Goal: Transaction & Acquisition: Purchase product/service

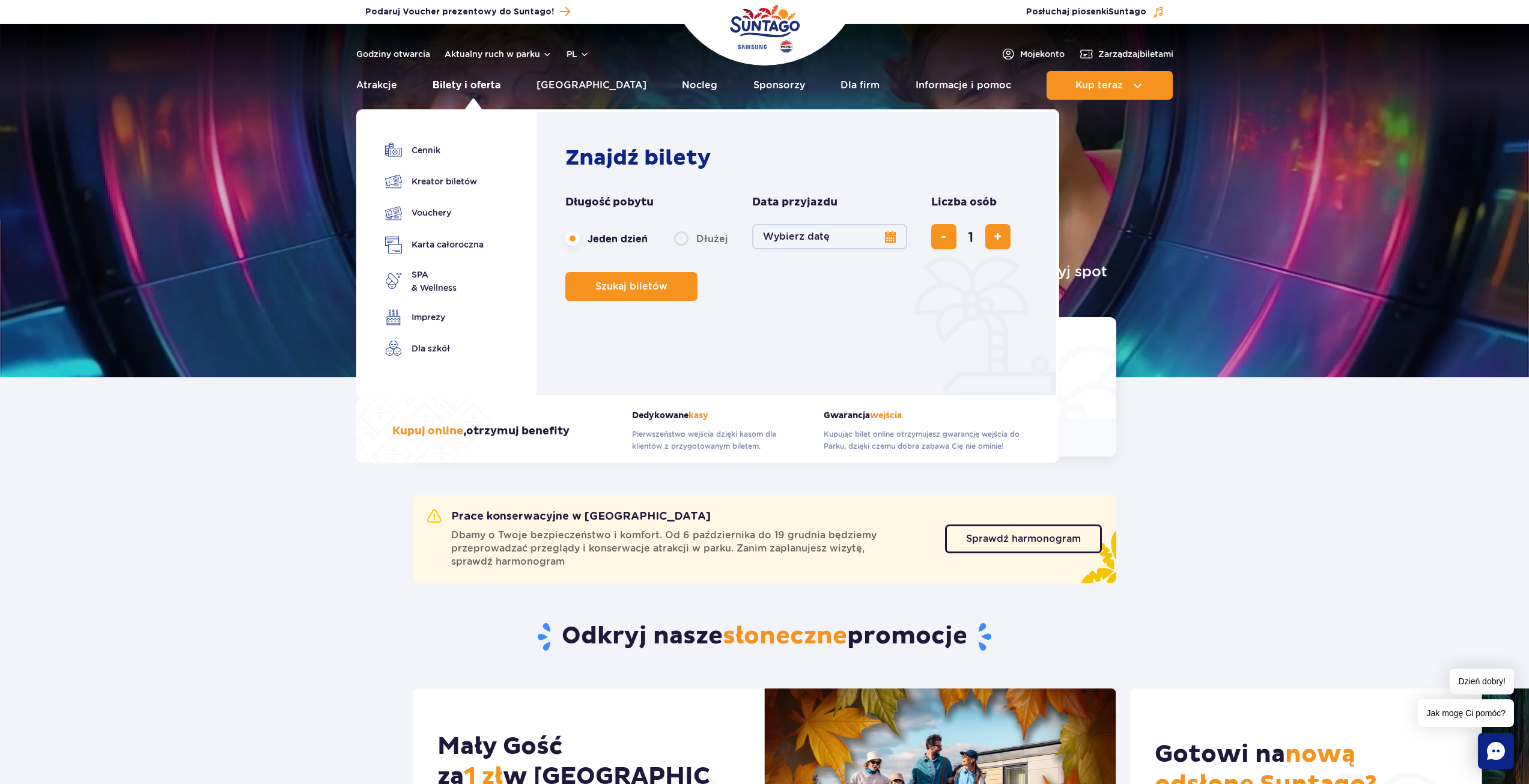
click at [464, 86] on link "Bilety i oferta" at bounding box center [466, 86] width 68 height 29
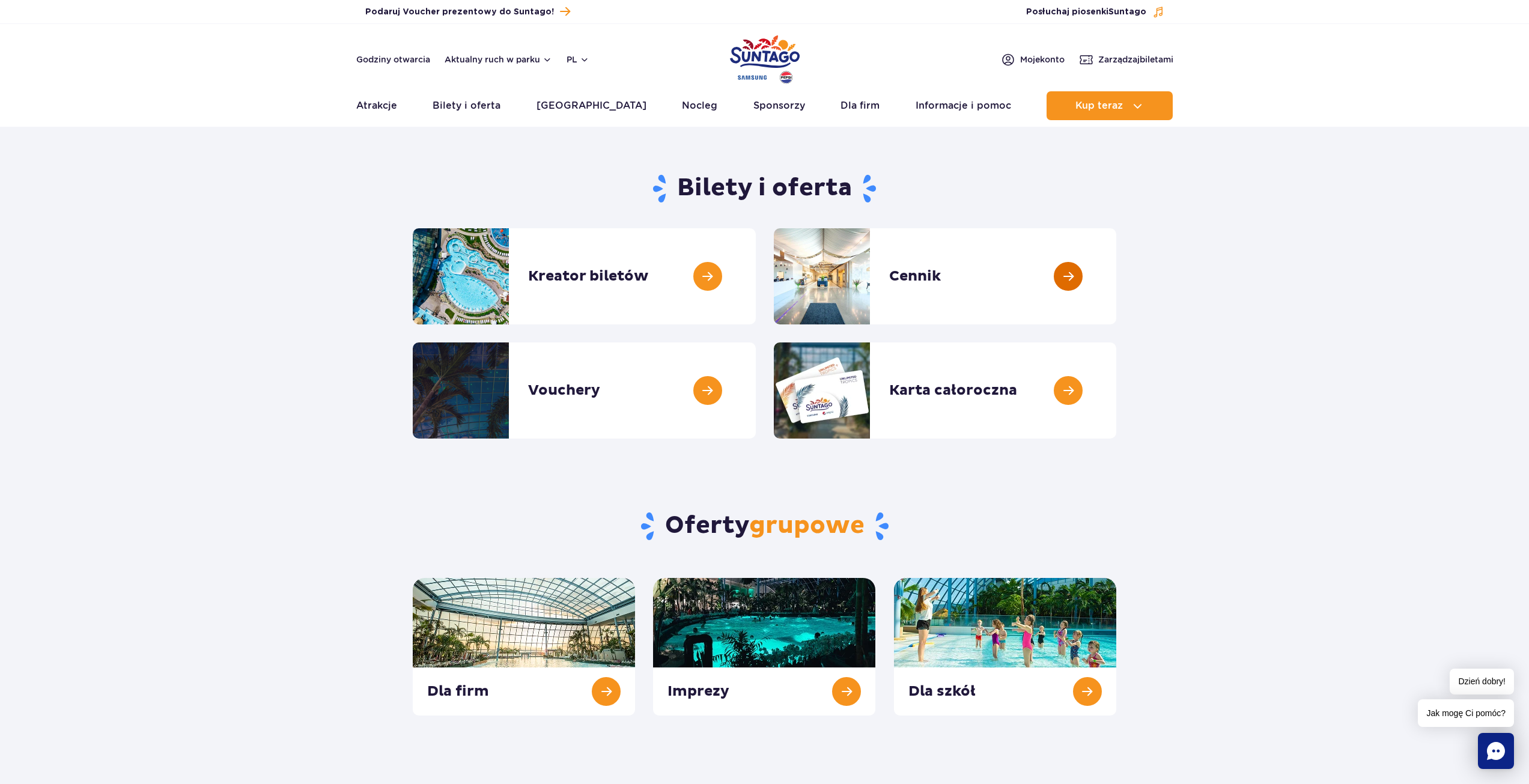
click at [1116, 285] on link at bounding box center [1116, 276] width 0 height 96
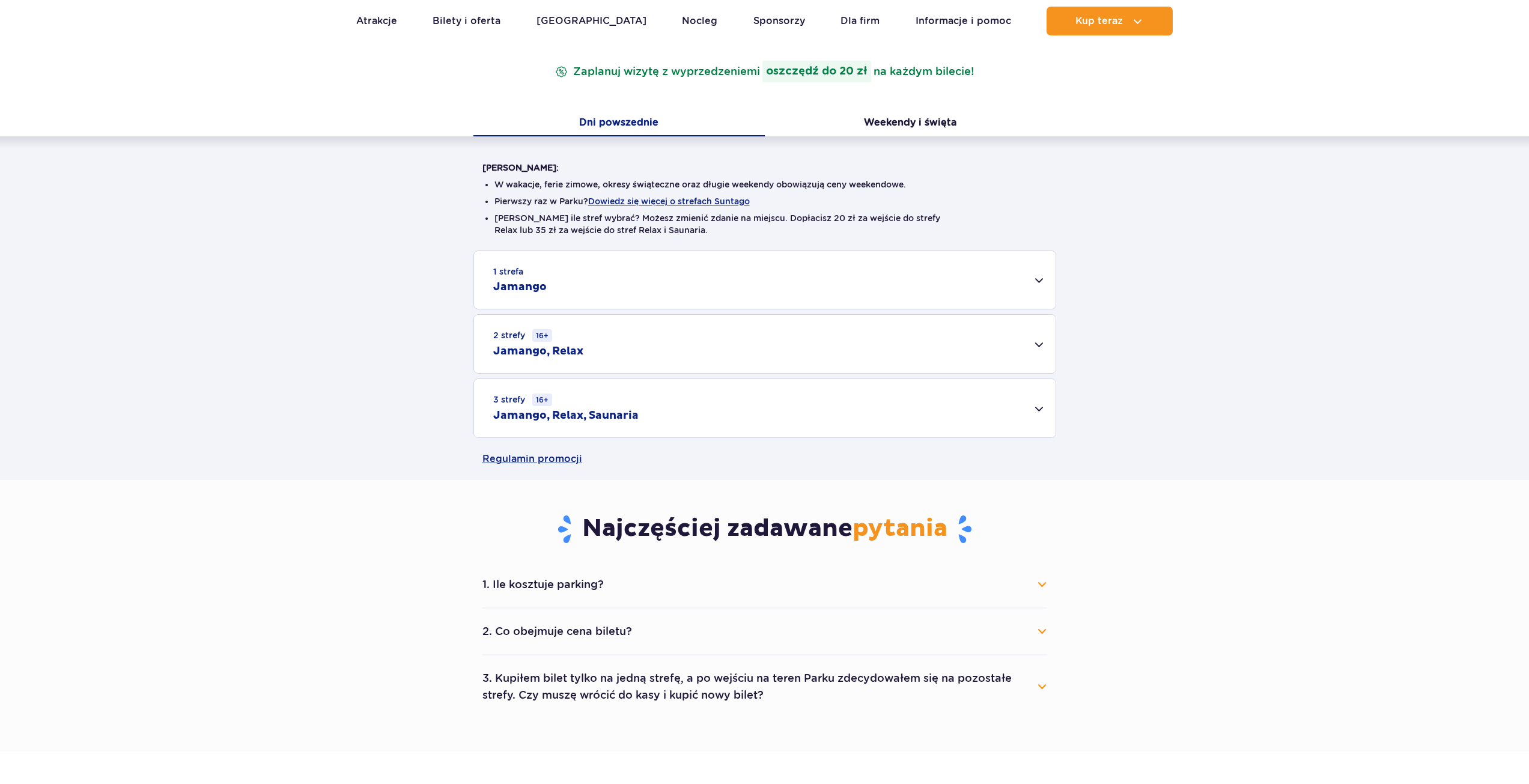
scroll to position [240, 0]
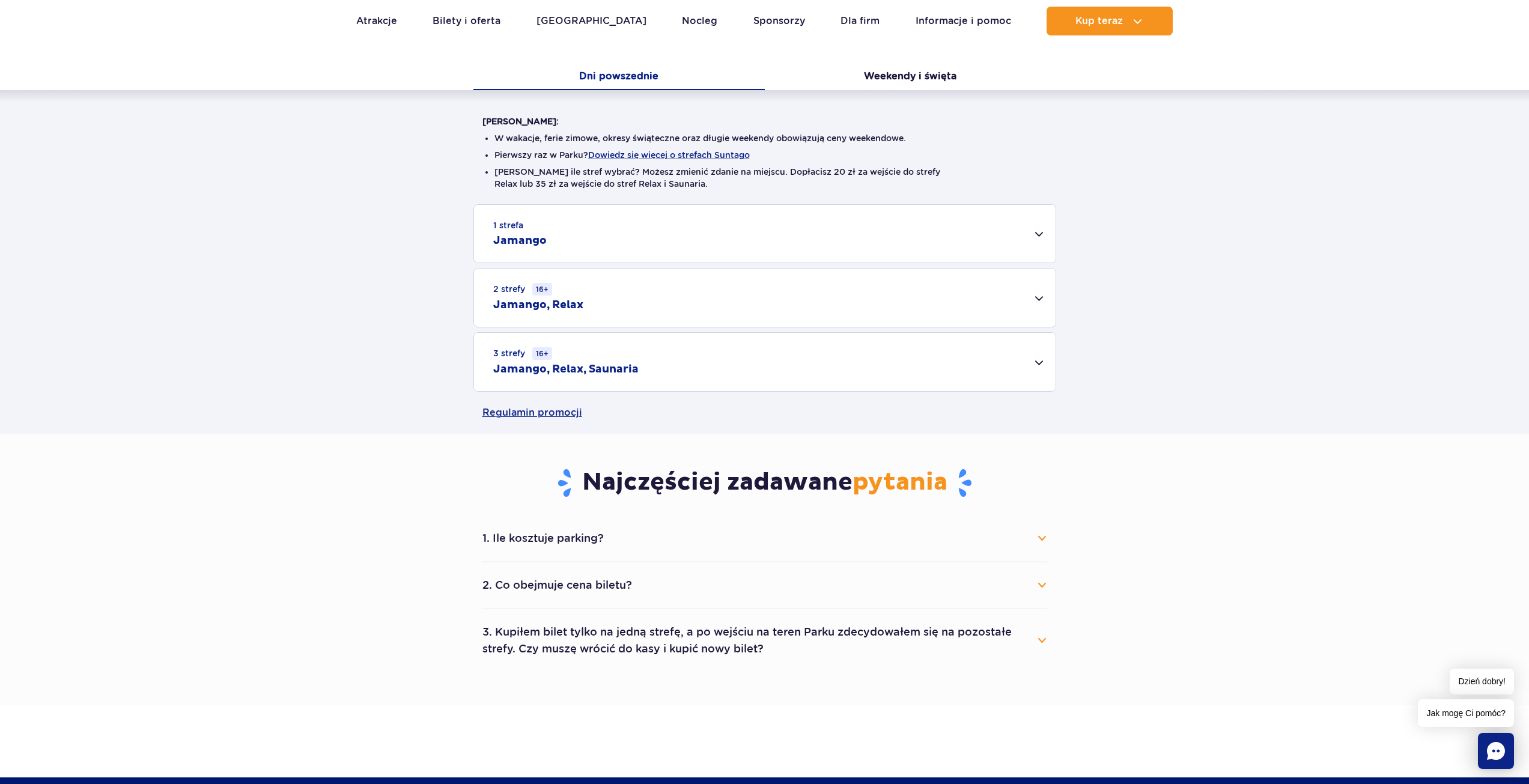
click at [530, 241] on h2 "Jamango" at bounding box center [520, 241] width 53 height 14
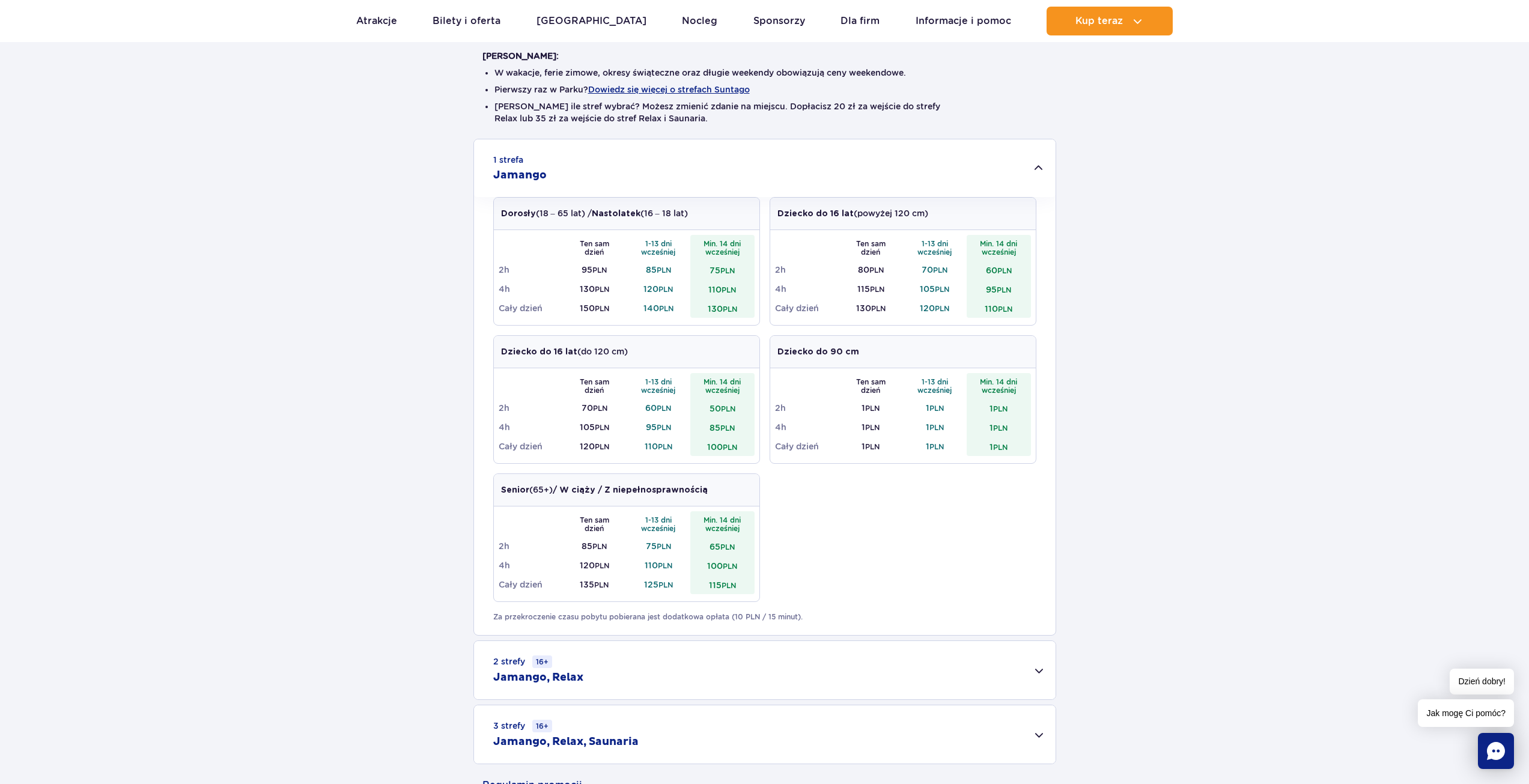
scroll to position [300, 0]
